Goal: Use online tool/utility: Utilize a website feature to perform a specific function

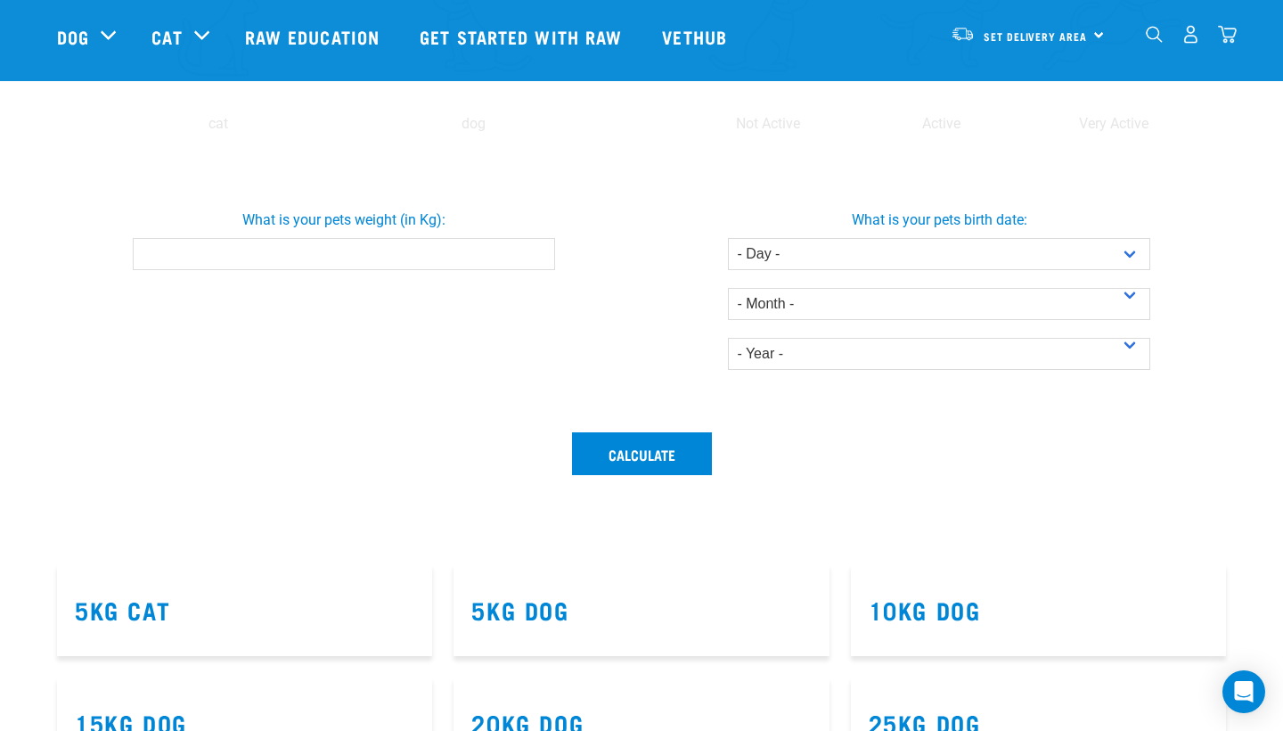
scroll to position [512, 0]
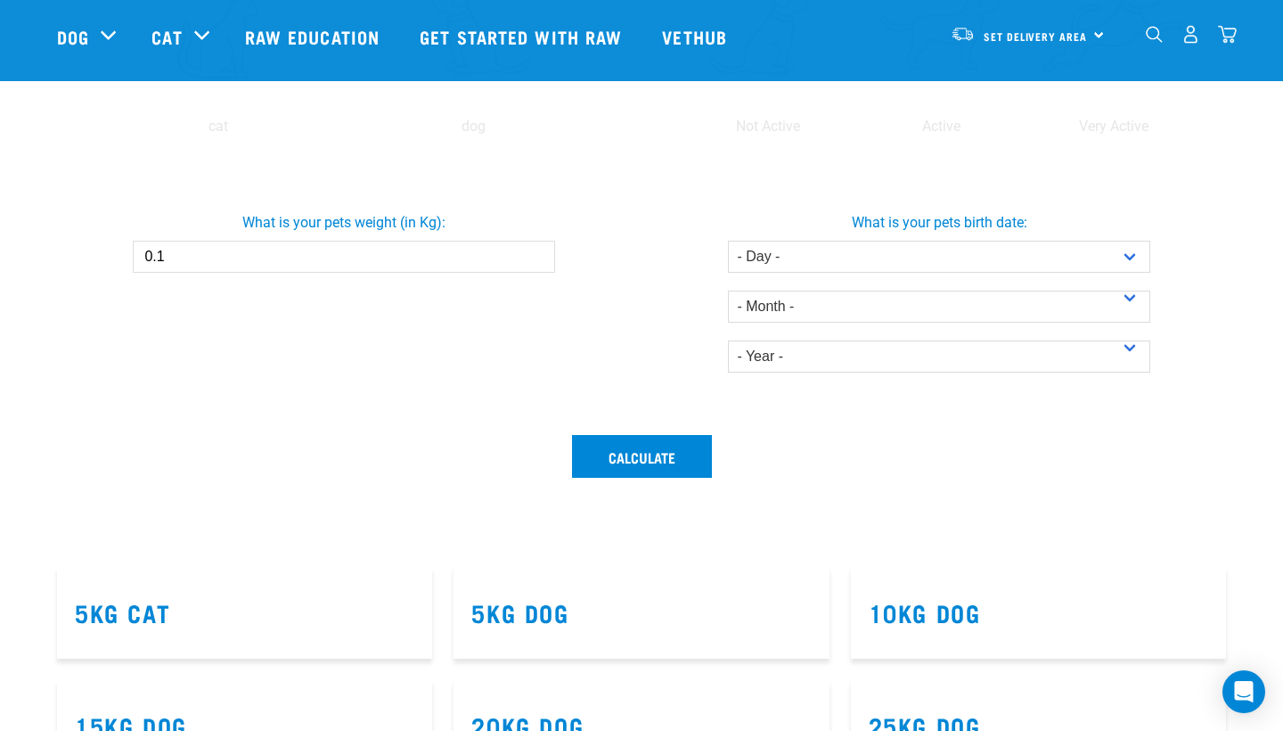
click at [535, 252] on input "0.1" at bounding box center [343, 257] width 421 height 32
click at [535, 252] on input "0.2" at bounding box center [343, 256] width 421 height 32
click at [535, 252] on input "0.3" at bounding box center [343, 256] width 421 height 32
click at [535, 252] on input "0.4" at bounding box center [343, 256] width 421 height 32
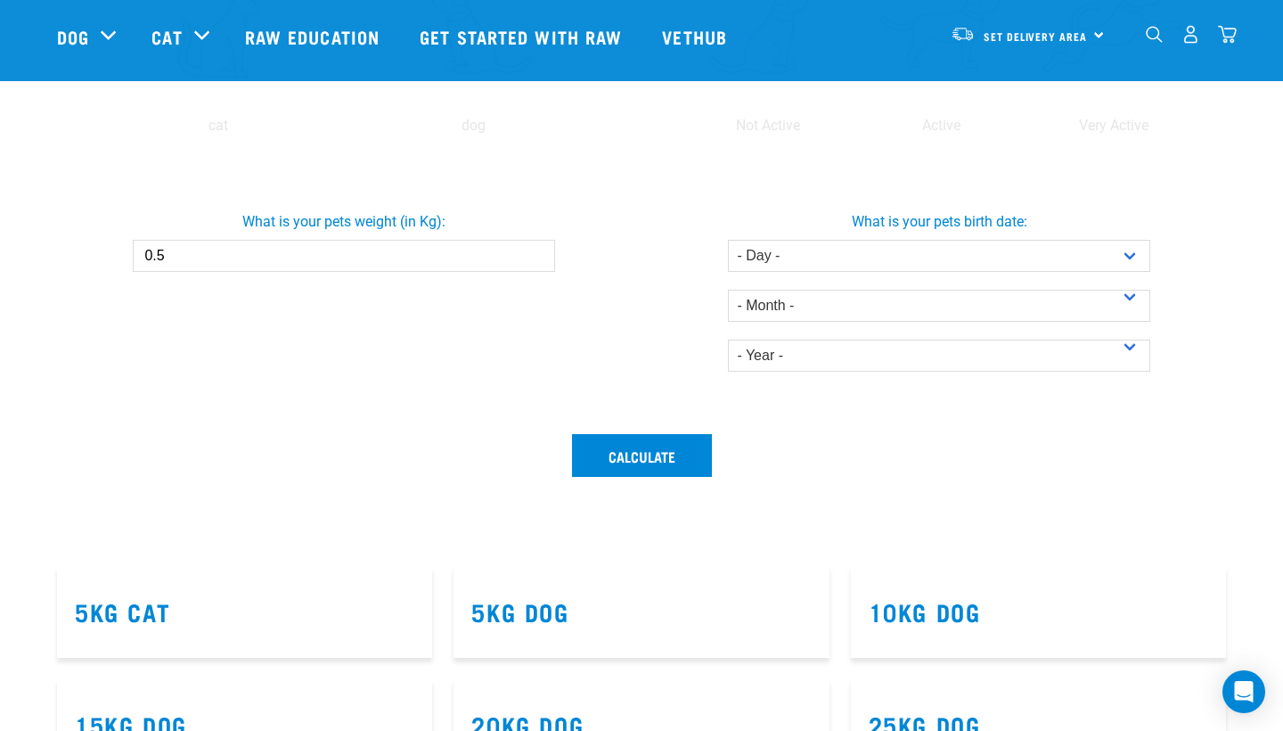
click at [535, 252] on input "0.5" at bounding box center [343, 256] width 421 height 32
click at [535, 252] on input "0.6" at bounding box center [343, 256] width 421 height 32
click at [535, 252] on input "0.7" at bounding box center [343, 256] width 421 height 32
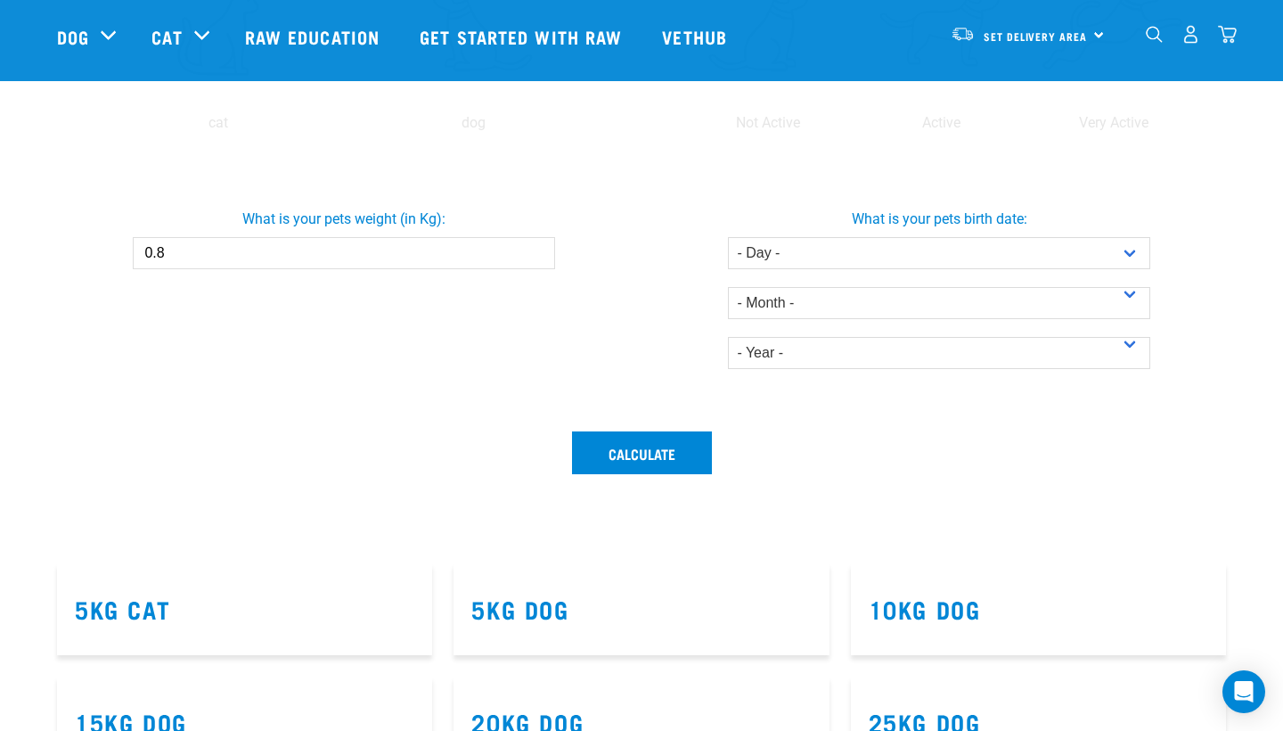
click at [535, 252] on input "0.8" at bounding box center [343, 253] width 421 height 32
click at [535, 252] on input "0.9" at bounding box center [343, 253] width 421 height 32
click at [535, 252] on input "1" at bounding box center [343, 253] width 421 height 32
click at [535, 252] on input "1.1" at bounding box center [343, 254] width 421 height 32
click at [535, 252] on input "1.2" at bounding box center [343, 254] width 421 height 32
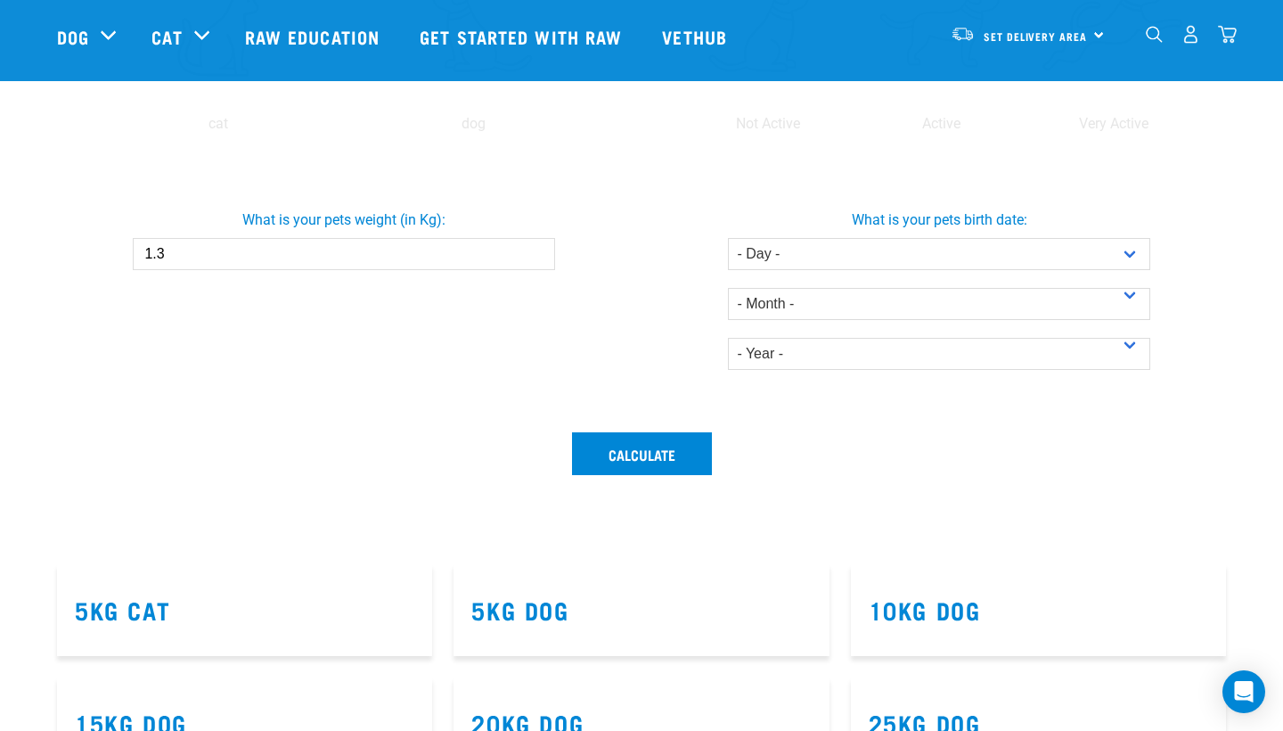
click at [535, 252] on input "1.3" at bounding box center [343, 254] width 421 height 32
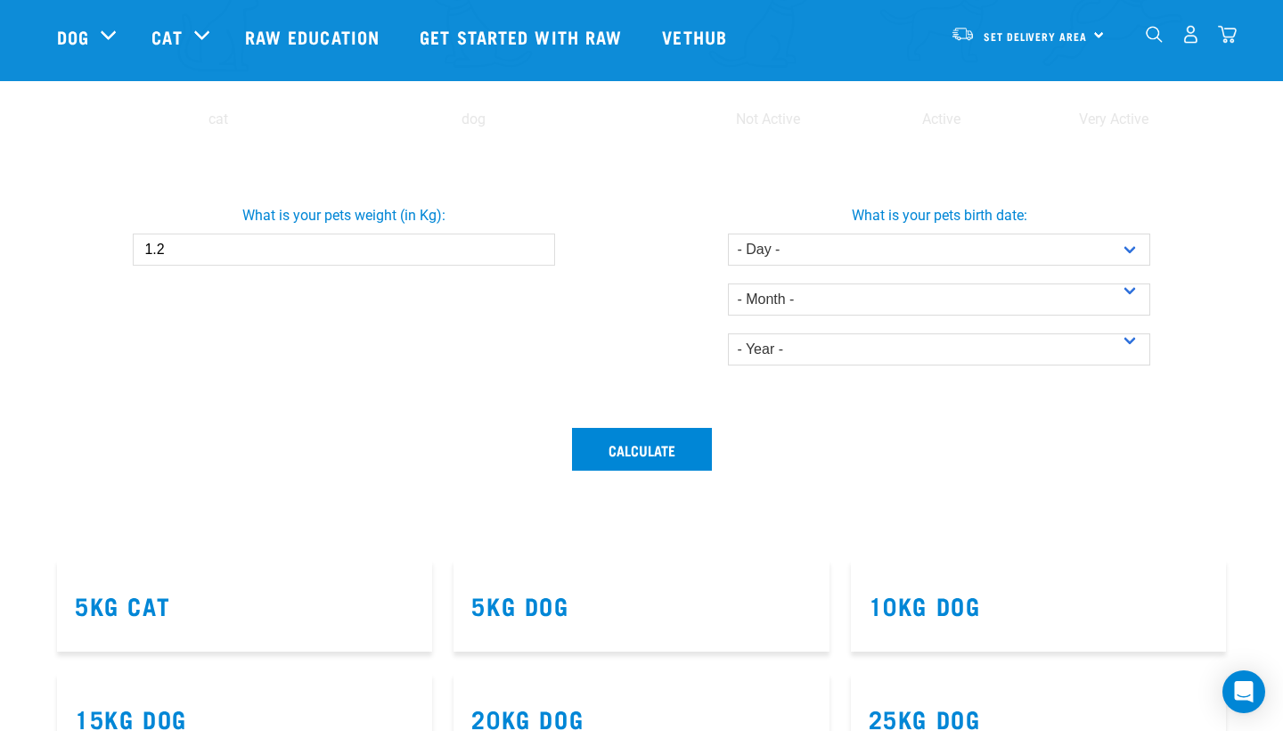
click at [535, 252] on input "1.2" at bounding box center [343, 249] width 421 height 32
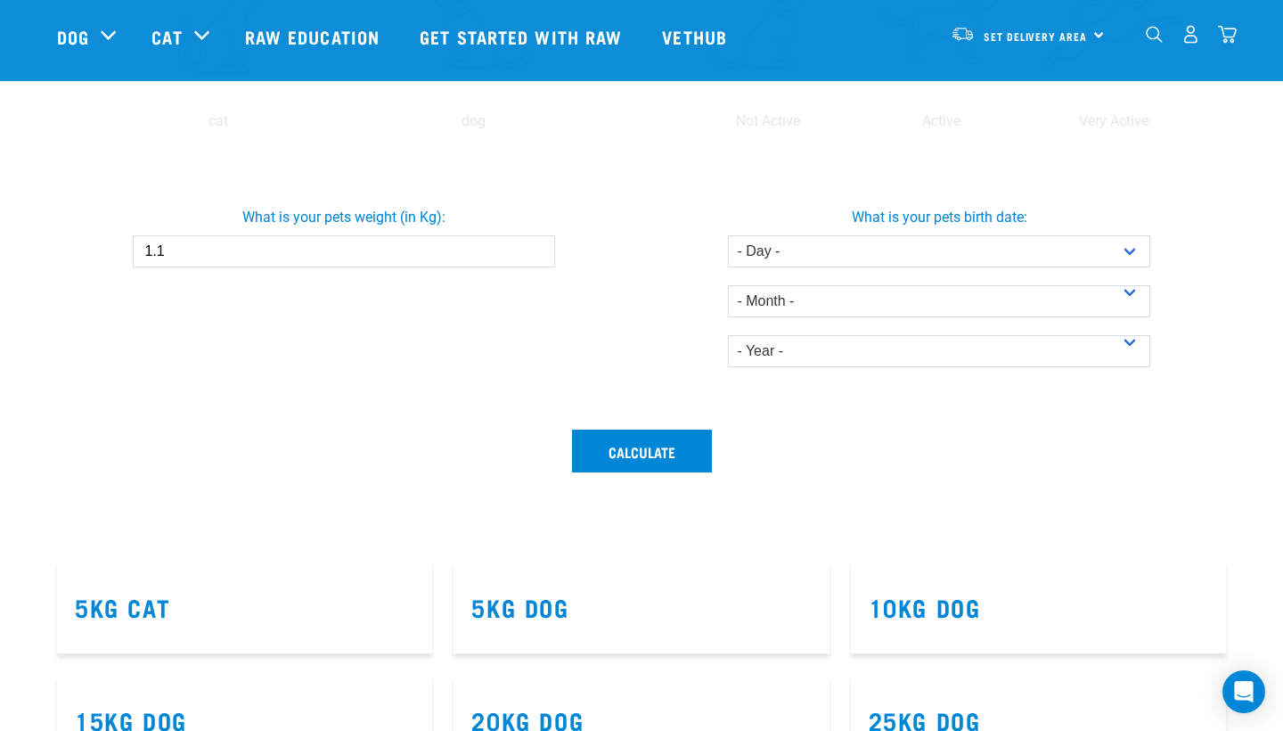
click at [535, 252] on input "1.1" at bounding box center [343, 251] width 421 height 32
click at [535, 252] on input "1" at bounding box center [343, 251] width 421 height 32
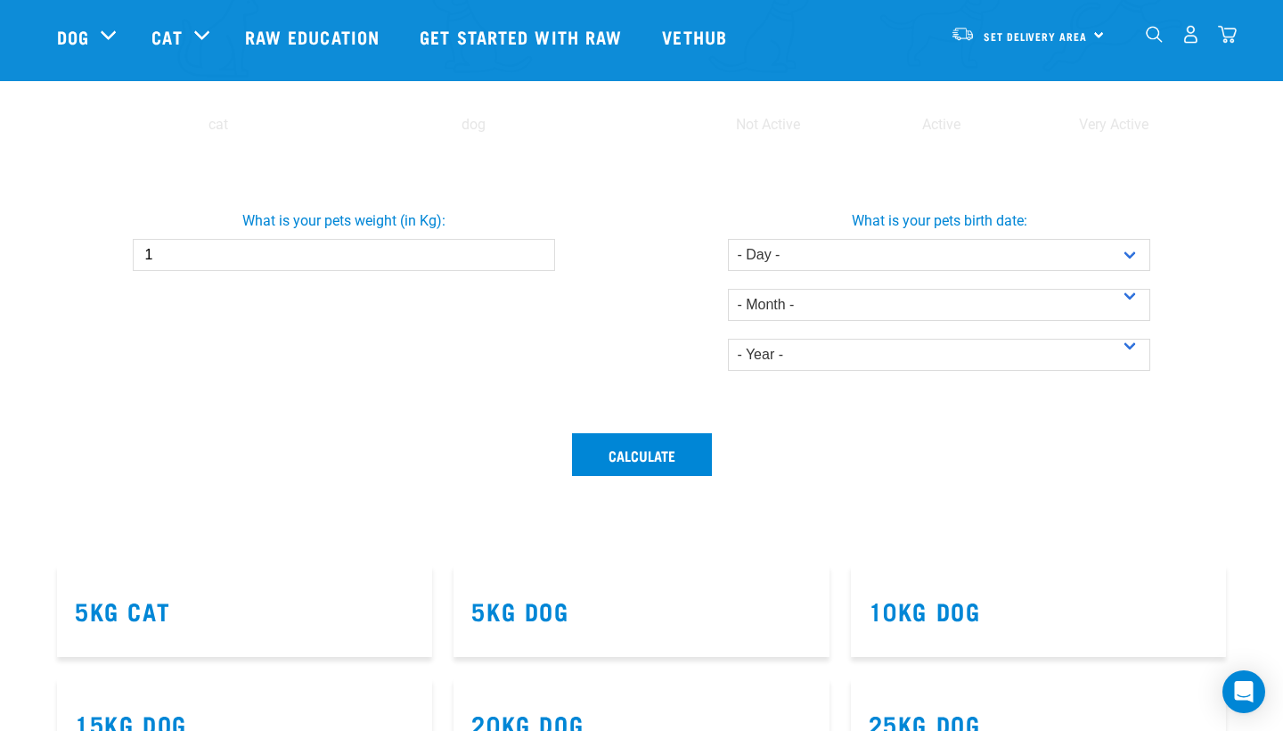
scroll to position [511, 0]
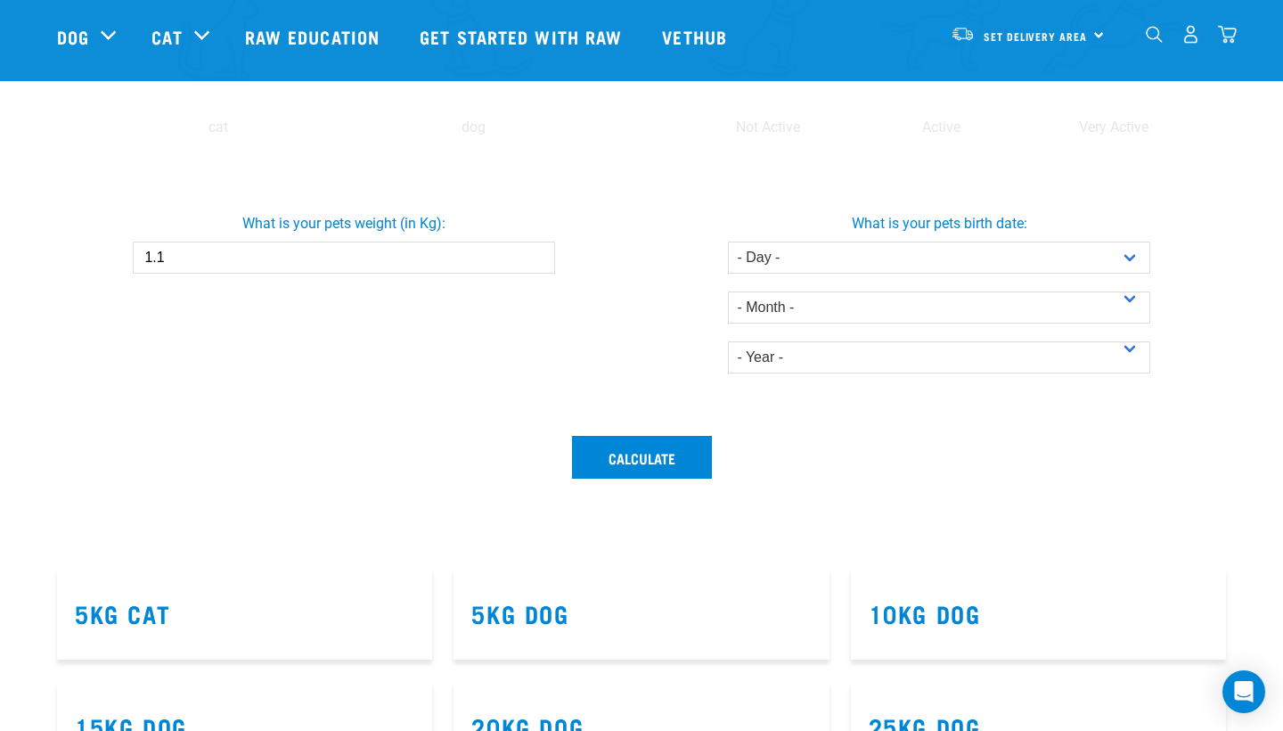
click at [535, 252] on input "1.1" at bounding box center [343, 257] width 421 height 32
click at [535, 252] on input "1.2" at bounding box center [343, 257] width 421 height 32
click at [535, 252] on input "1.3" at bounding box center [343, 257] width 421 height 32
click at [535, 252] on input "1.4" at bounding box center [343, 257] width 421 height 32
type input "1.5"
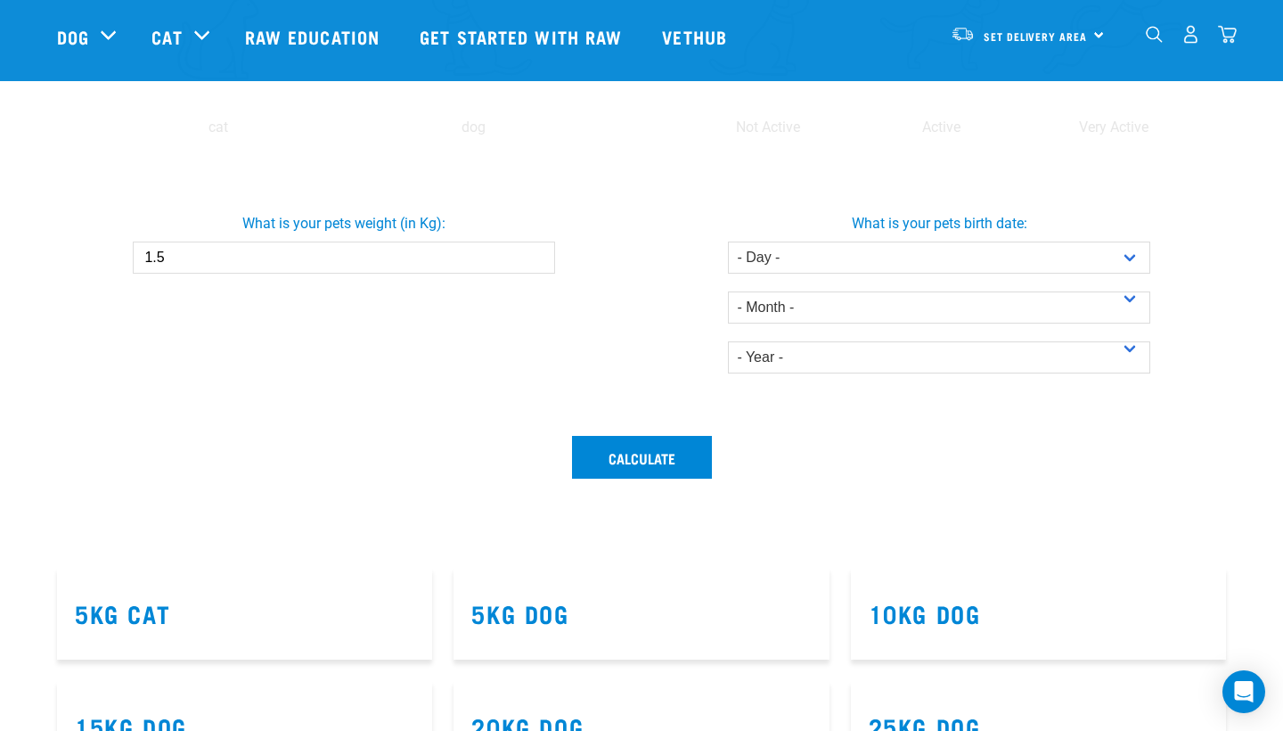
click at [535, 252] on input "1.5" at bounding box center [343, 257] width 421 height 32
click at [633, 455] on button "Calculate" at bounding box center [642, 457] width 140 height 43
select select "14"
select select "June"
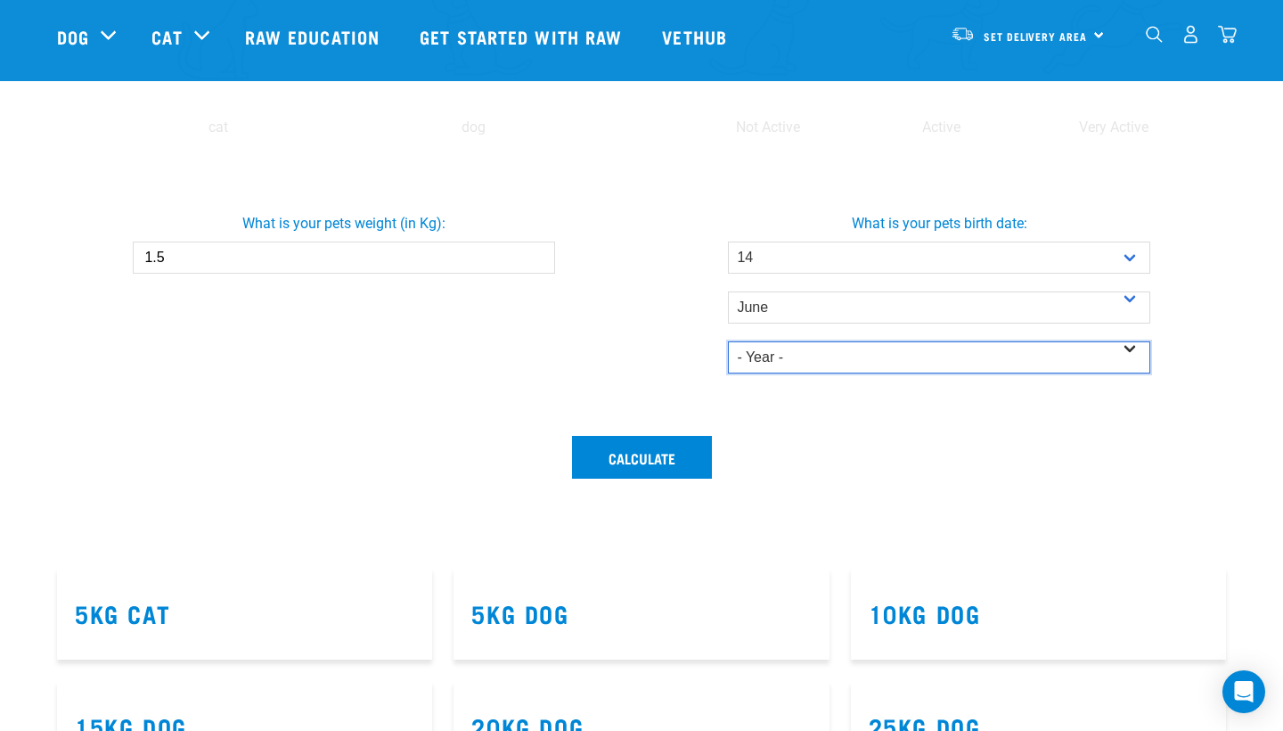
select select "2025"
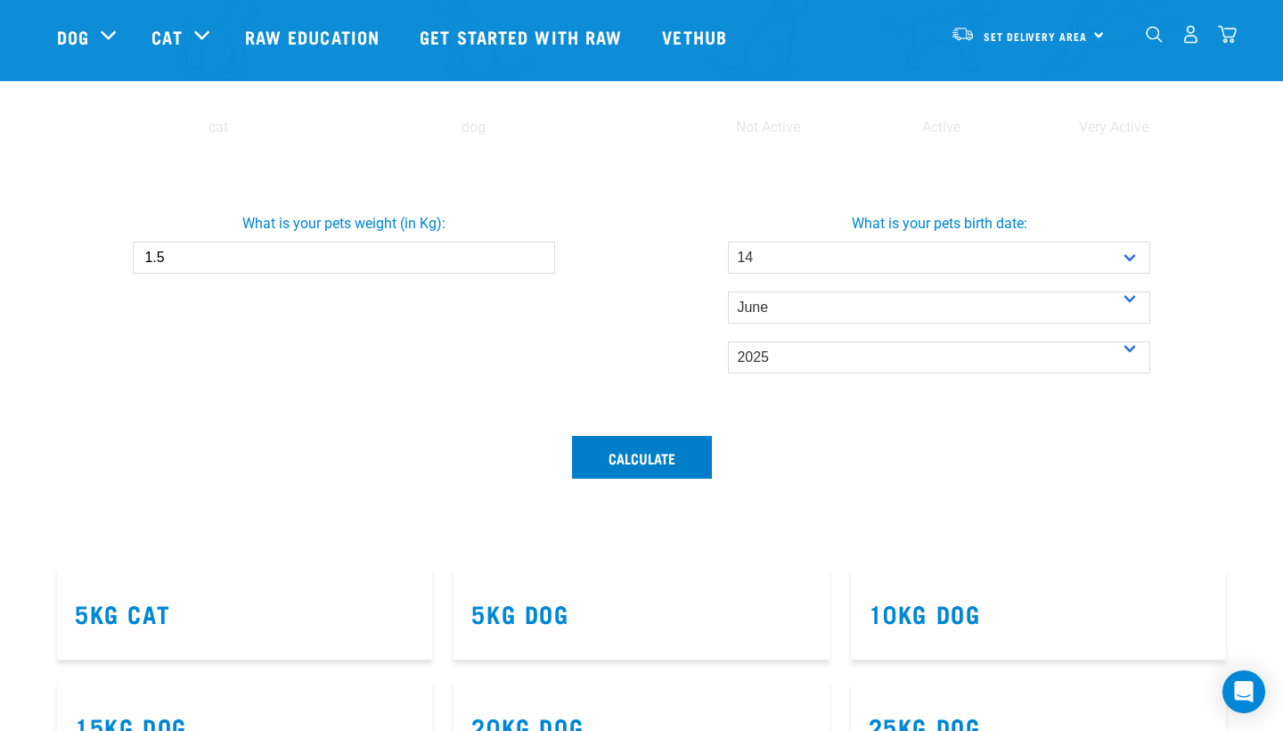
click at [663, 471] on button "Calculate" at bounding box center [642, 457] width 140 height 43
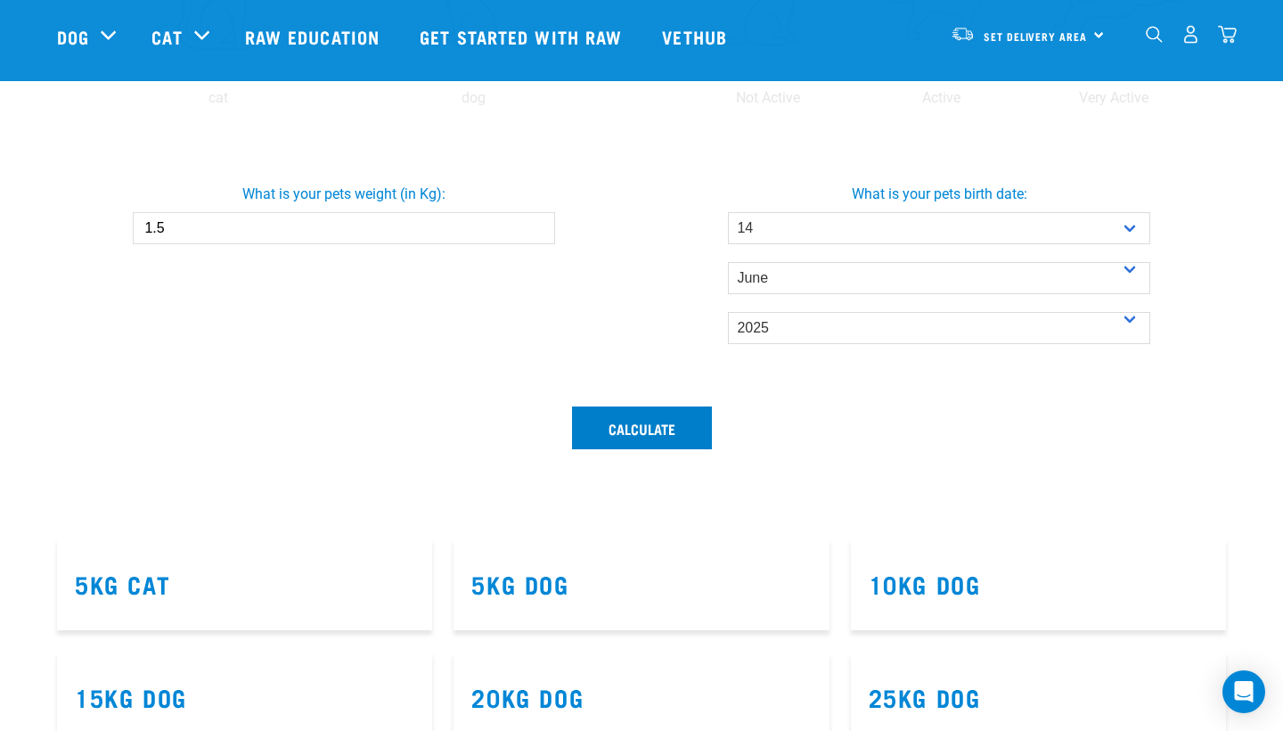
scroll to position [537, 0]
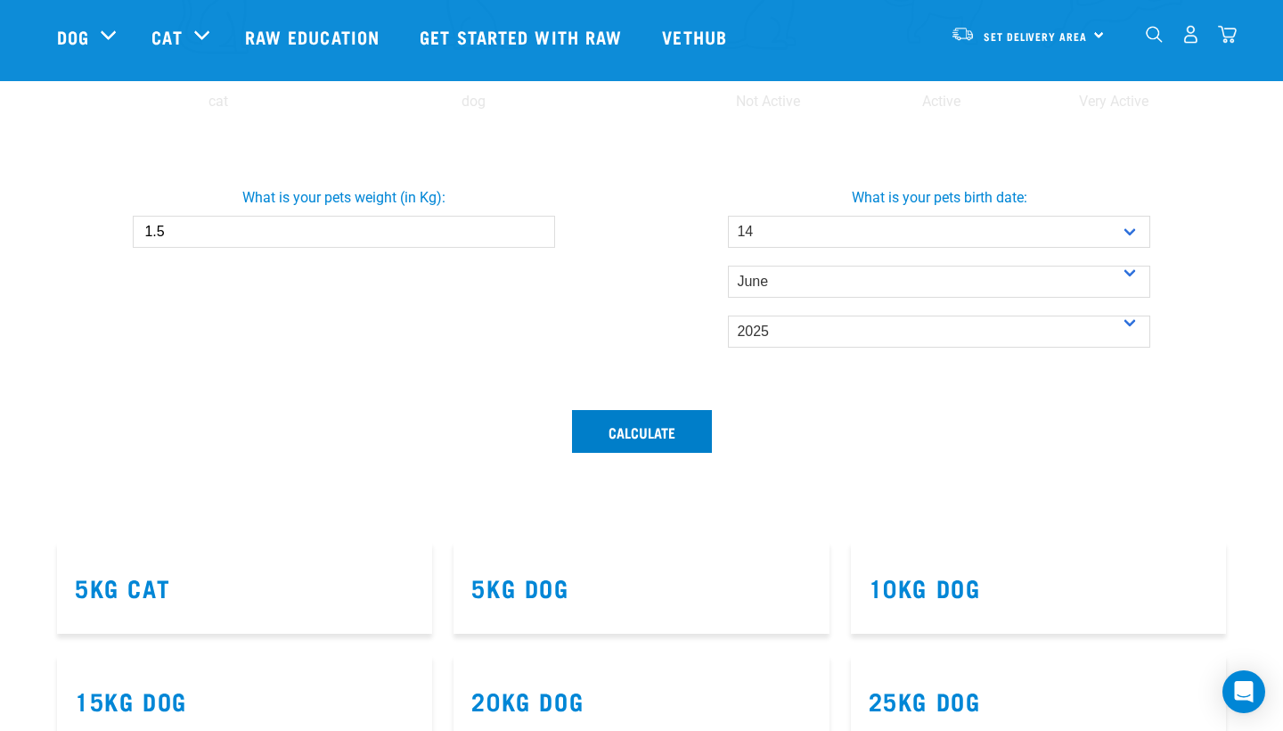
click at [646, 421] on button "Calculate" at bounding box center [642, 431] width 140 height 43
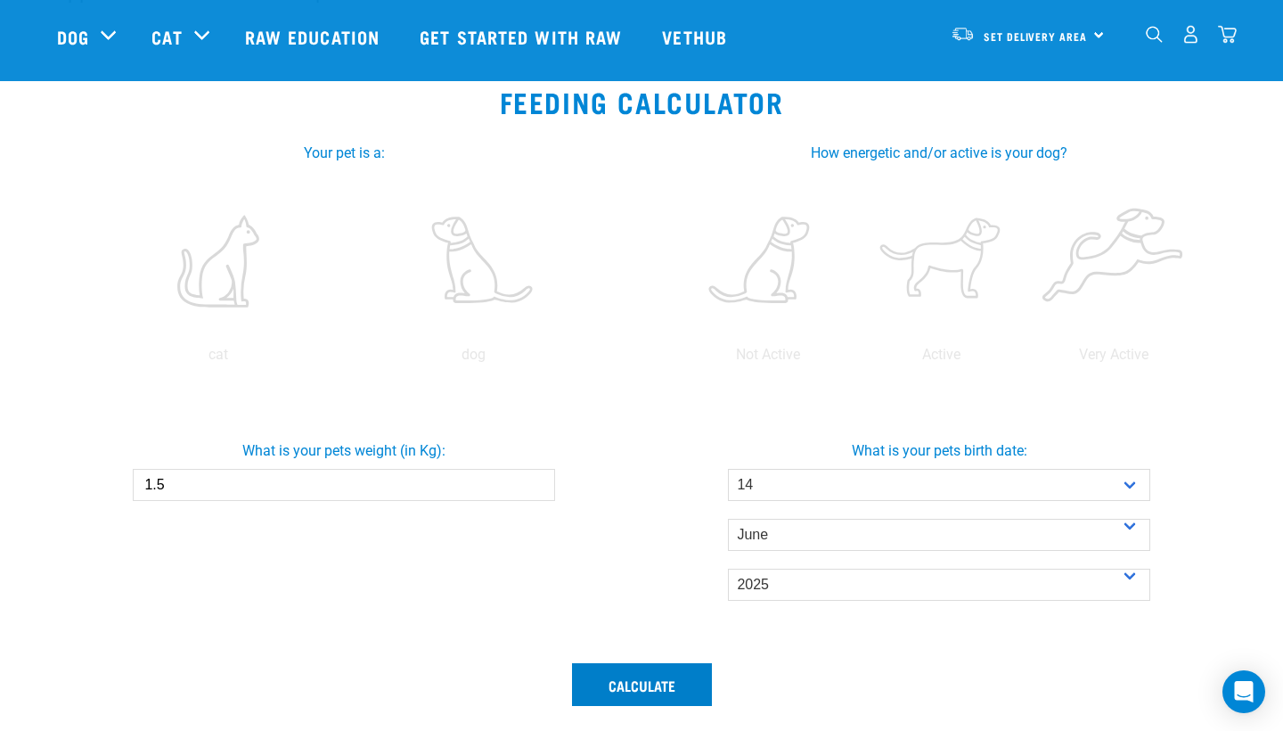
scroll to position [280, 0]
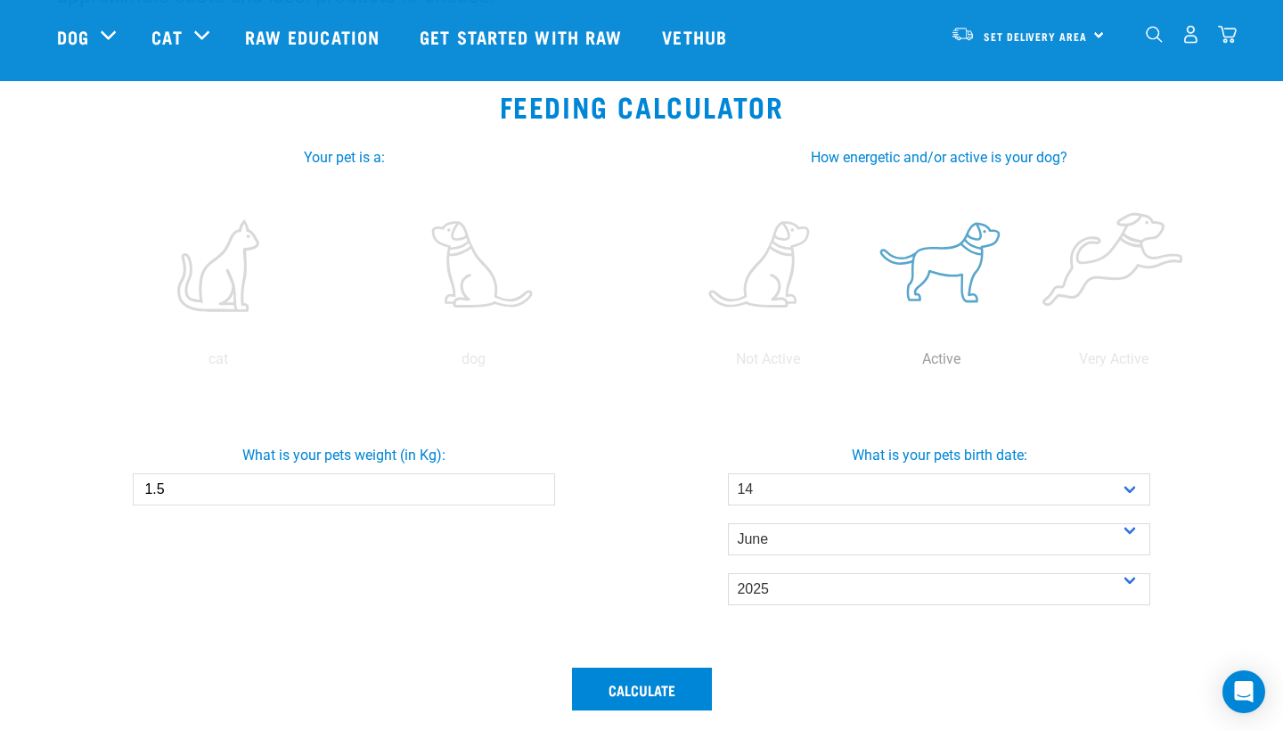
click at [941, 259] on label at bounding box center [941, 265] width 166 height 151
click at [854, 364] on input "radio" at bounding box center [854, 364] width 0 height 0
click at [461, 254] on label at bounding box center [473, 265] width 249 height 151
click at [346, 364] on input "radio" at bounding box center [346, 364] width 0 height 0
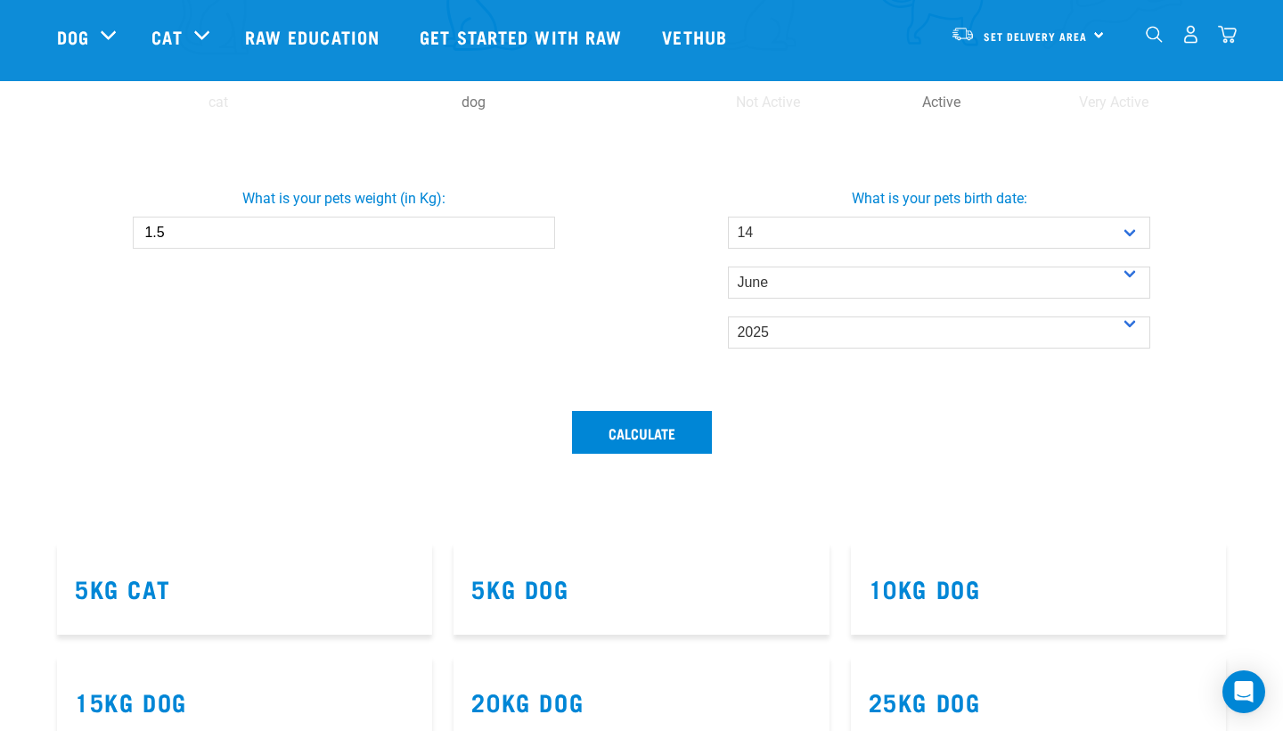
scroll to position [630, 0]
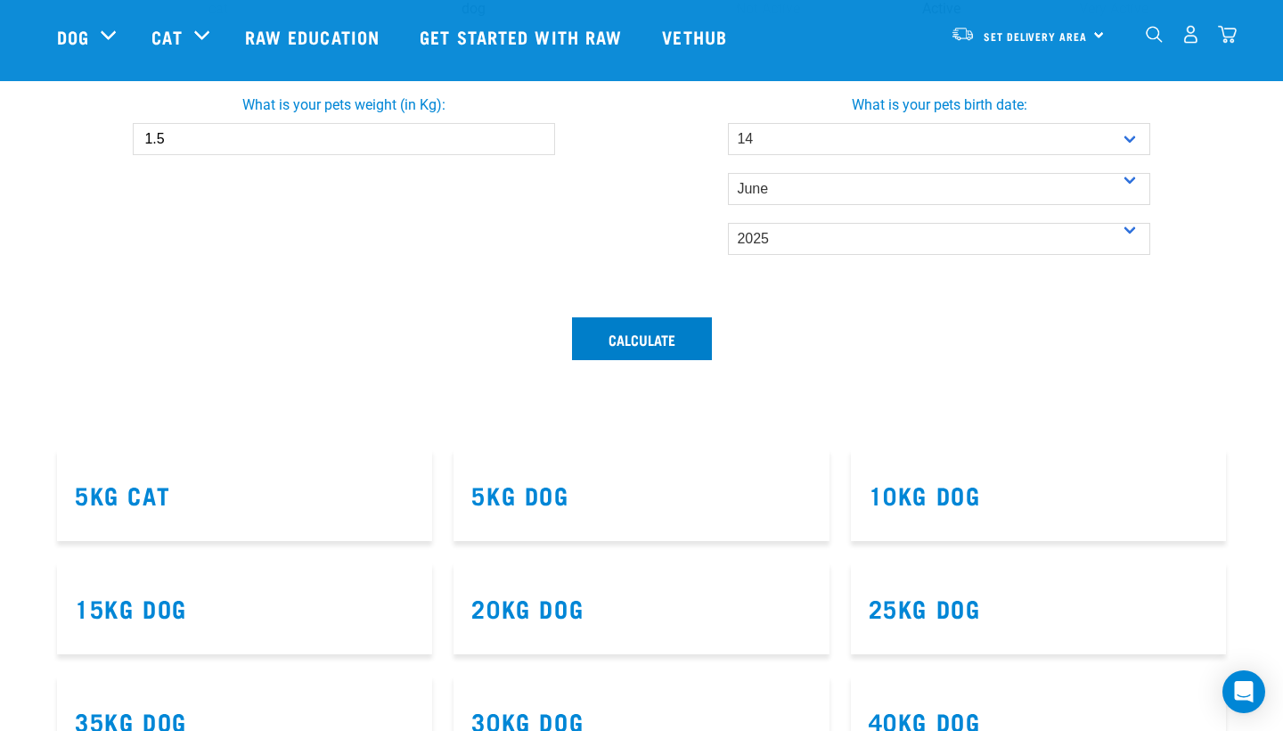
click at [640, 338] on button "Calculate" at bounding box center [642, 338] width 140 height 43
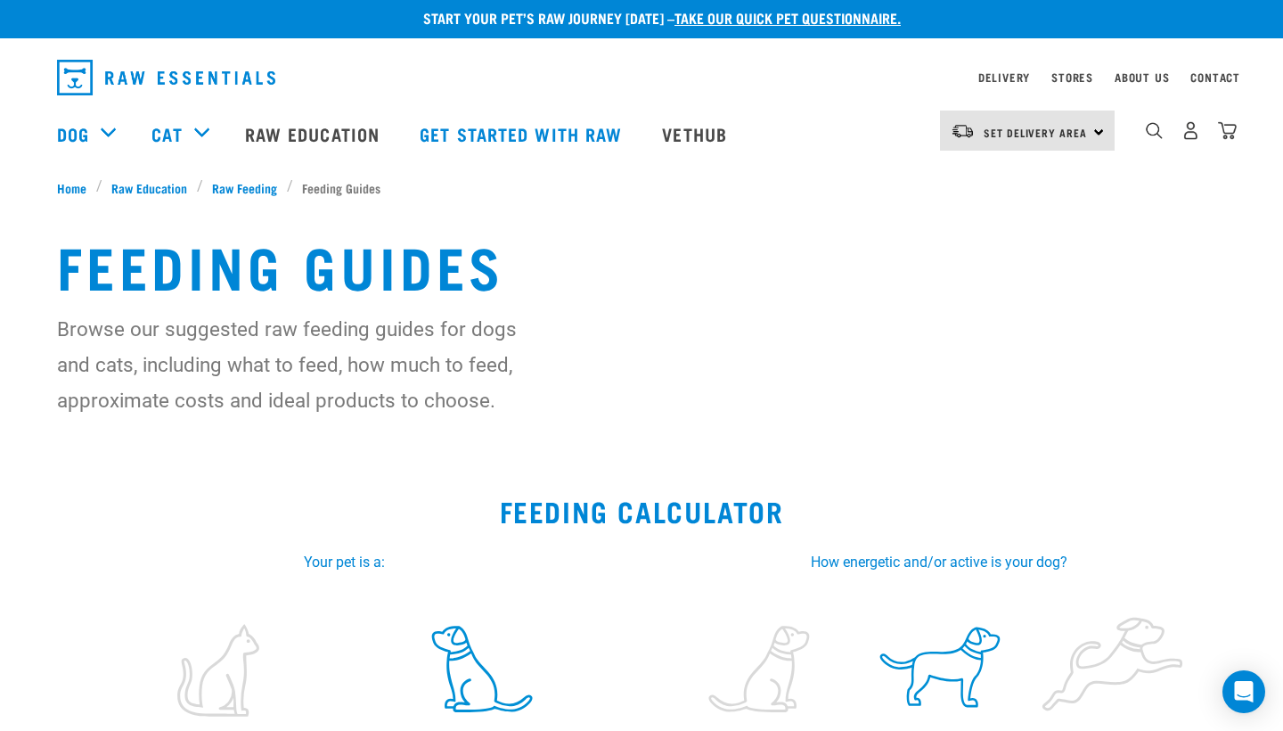
scroll to position [5, 0]
